Goal: Task Accomplishment & Management: Use online tool/utility

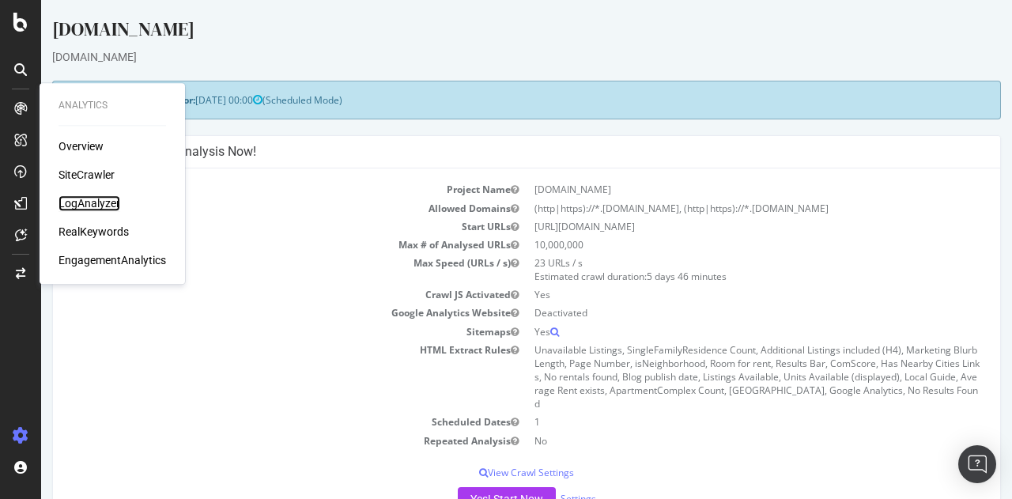
click at [87, 198] on div "LogAnalyzer" at bounding box center [90, 203] width 62 height 16
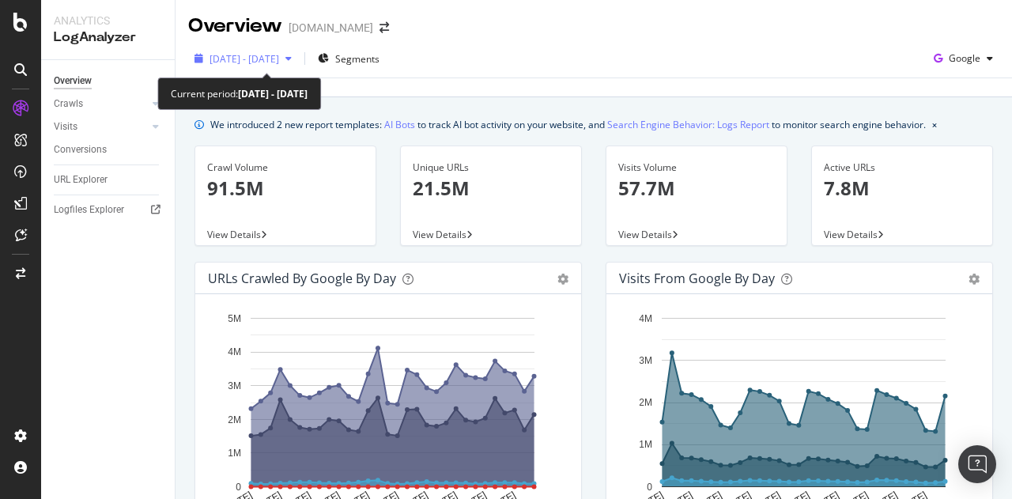
click at [279, 56] on span "[DATE] - [DATE]" at bounding box center [245, 58] width 70 height 13
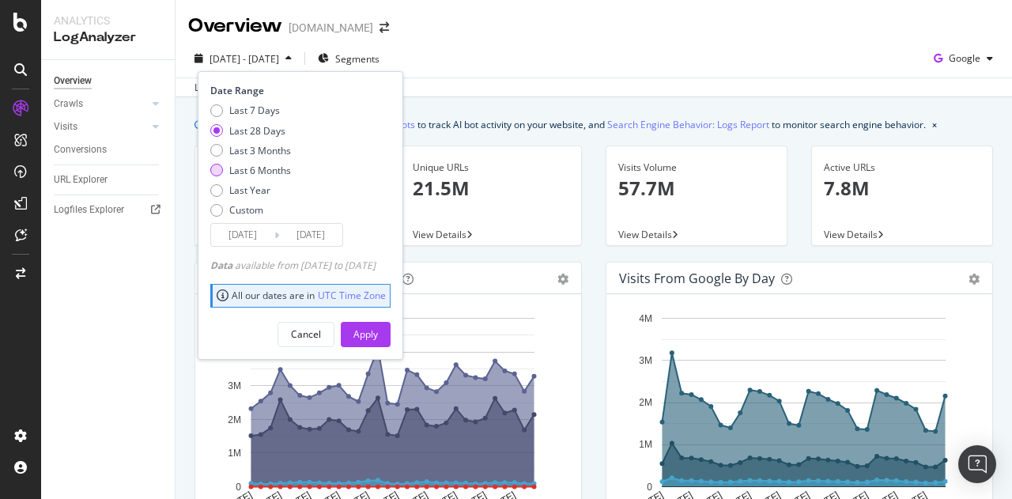
click at [274, 168] on div "Last 6 Months" at bounding box center [260, 170] width 62 height 13
type input "[DATE]"
click at [378, 331] on div "Apply" at bounding box center [366, 333] width 25 height 13
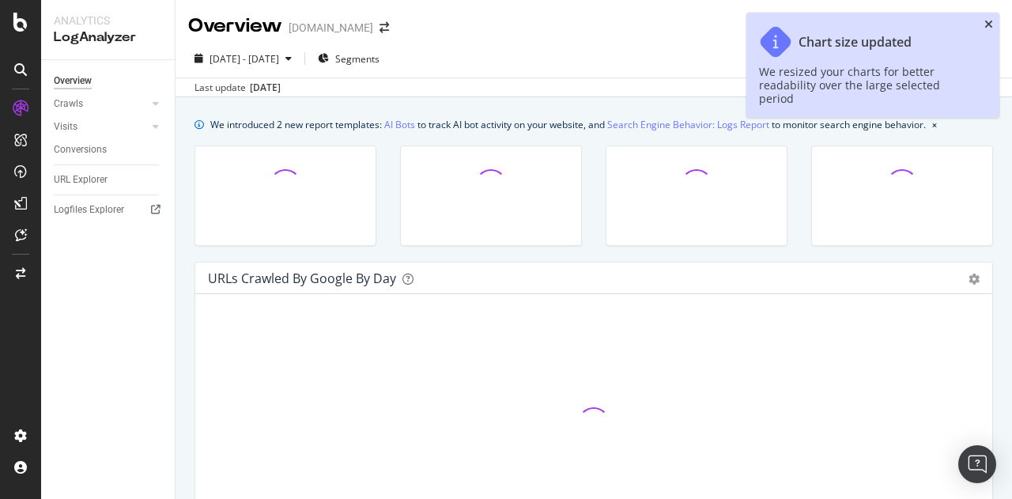
click at [988, 24] on icon "close toast" at bounding box center [989, 24] width 9 height 11
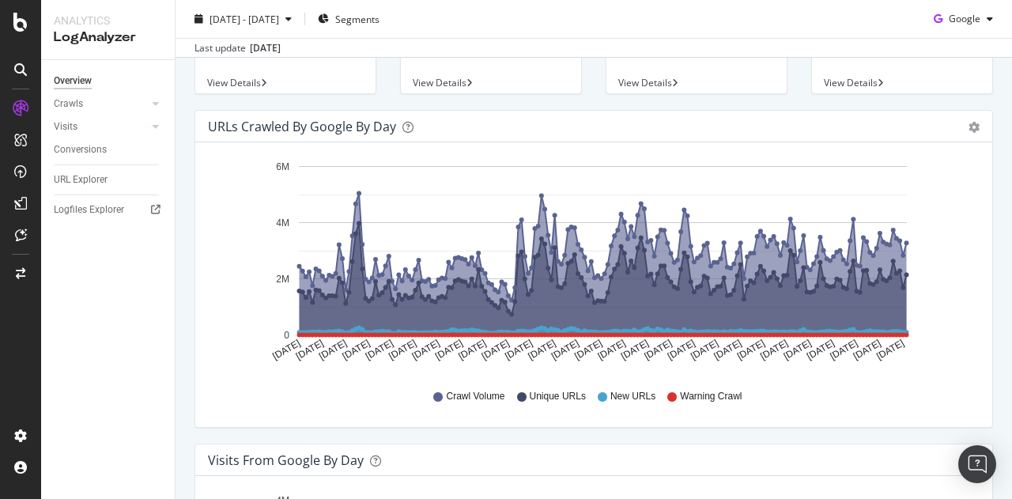
scroll to position [158, 0]
